Goal: Communication & Community: Answer question/provide support

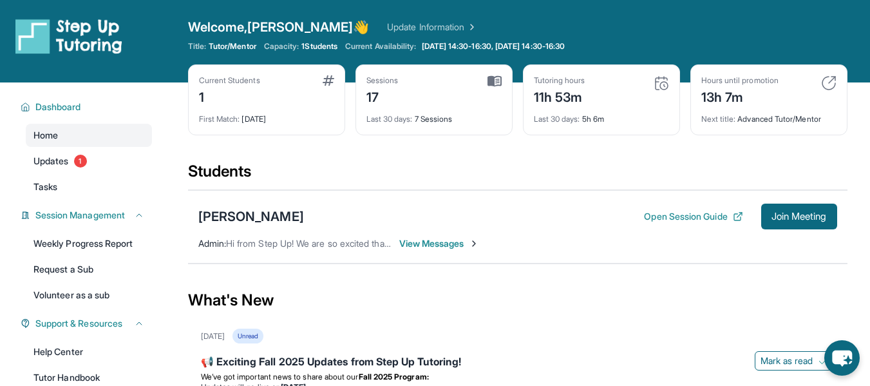
click at [445, 242] on span "View Messages" at bounding box center [439, 243] width 81 height 13
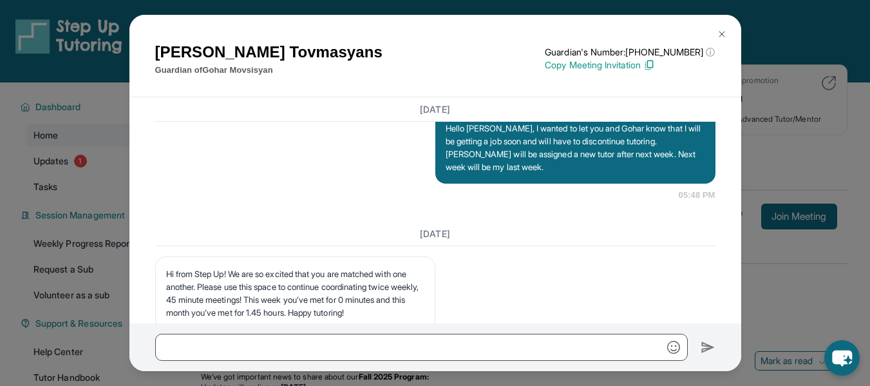
scroll to position [12227, 0]
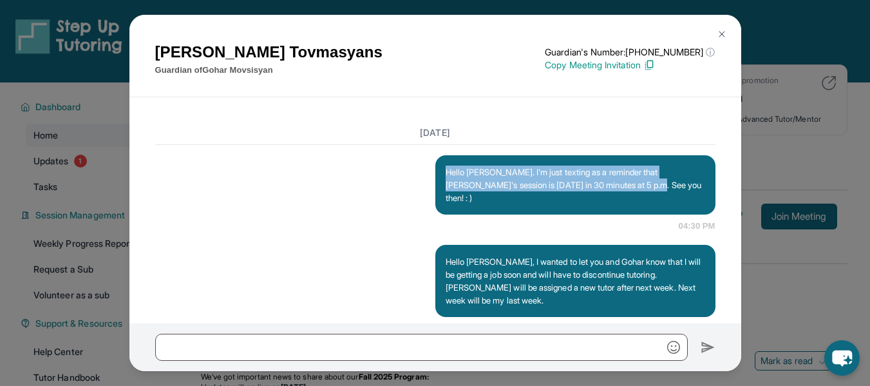
drag, startPoint x: 634, startPoint y: 208, endPoint x: 434, endPoint y: 191, distance: 200.4
click at [435, 191] on div "Hello Ani. I'm just texting as a reminder that Gohar's session is today in 30 m…" at bounding box center [575, 184] width 280 height 59
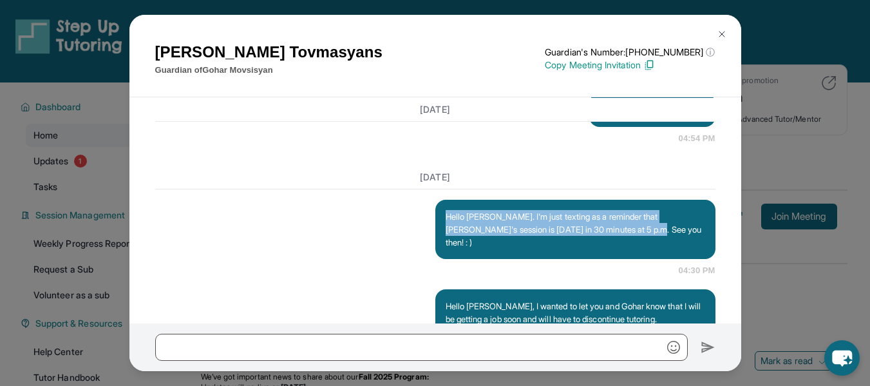
copy p "Hello Ani. I'm just texting as a reminder that Gohar's session is today in 30 m…"
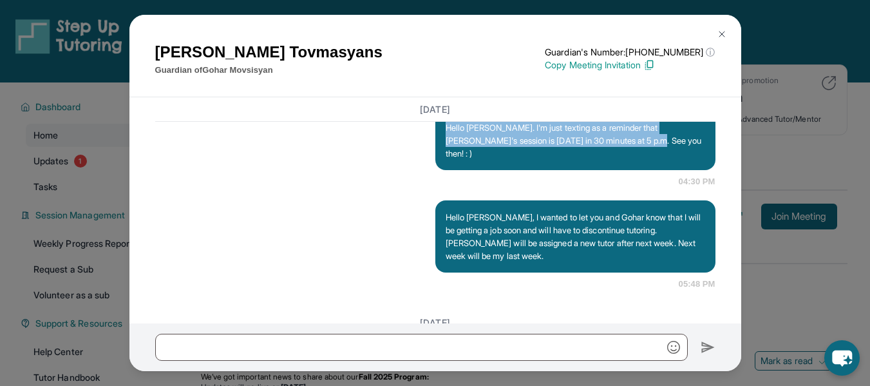
scroll to position [12583, 0]
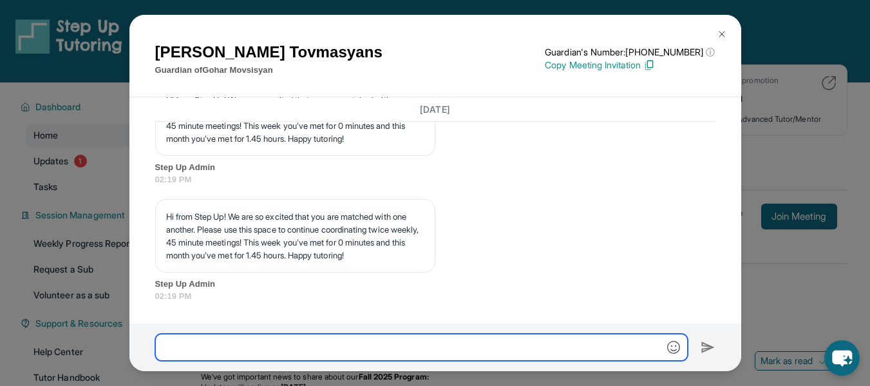
click at [196, 344] on input "text" at bounding box center [421, 347] width 533 height 27
paste input "**********"
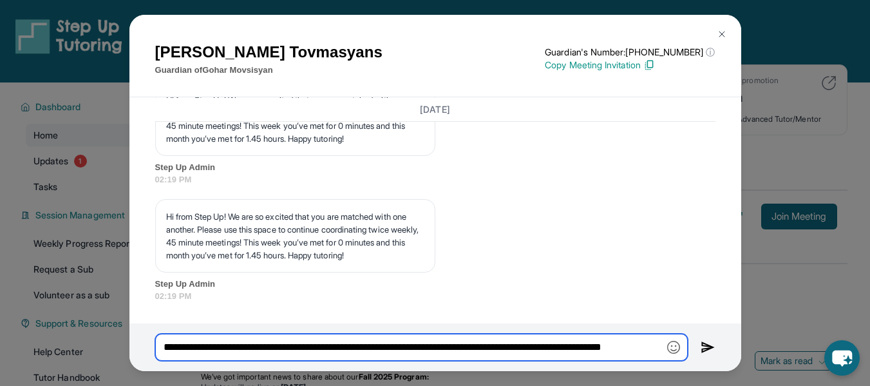
scroll to position [0, 31]
type input "**********"
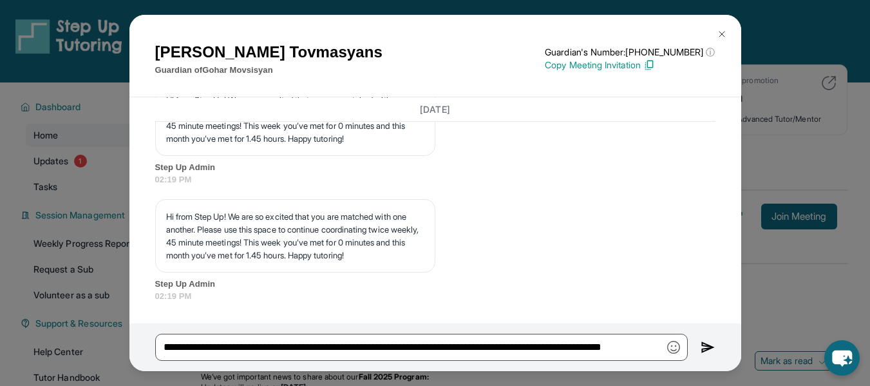
scroll to position [0, 0]
click at [709, 345] on img at bounding box center [708, 346] width 15 height 15
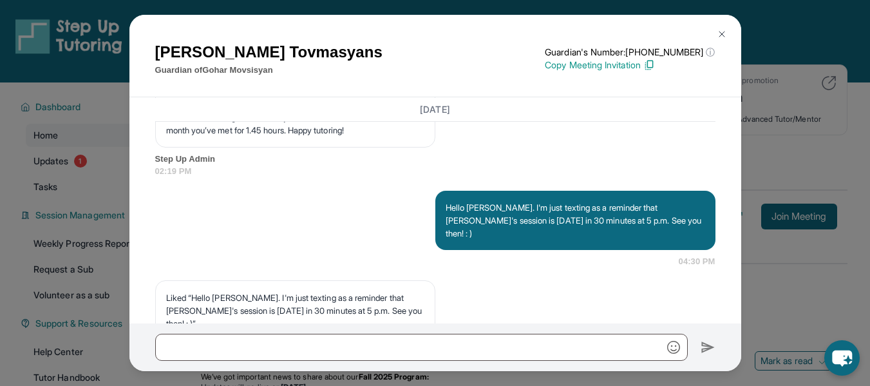
scroll to position [12750, 0]
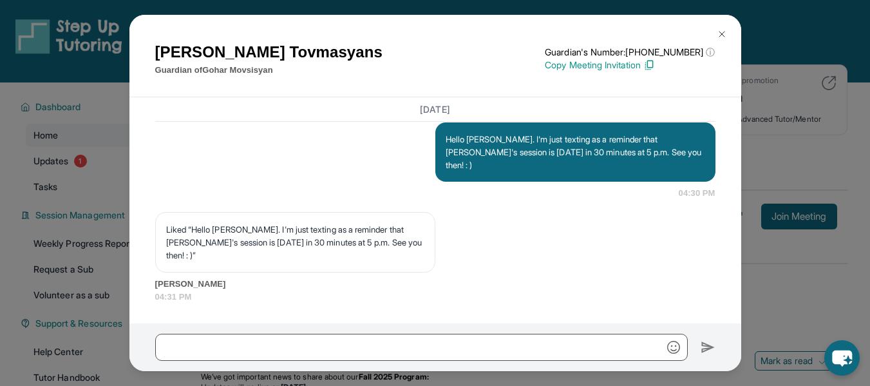
click at [722, 32] on img at bounding box center [722, 34] width 10 height 10
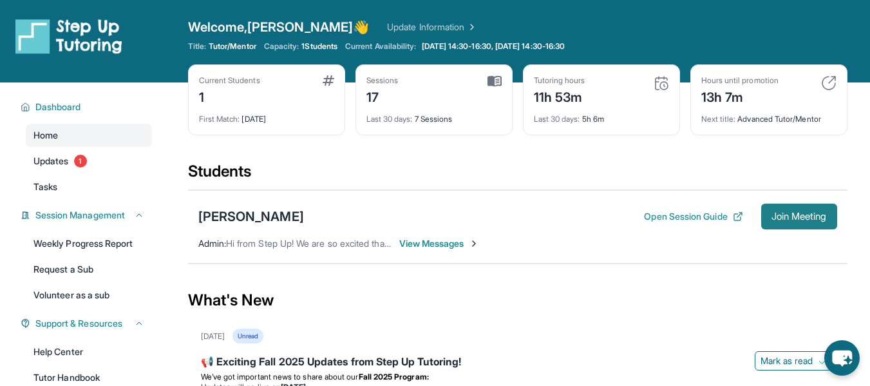
click at [776, 220] on span "Join Meeting" at bounding box center [799, 217] width 55 height 8
click at [781, 224] on button "Join Meeting" at bounding box center [799, 217] width 76 height 26
